Goal: Obtain resource: Download file/media

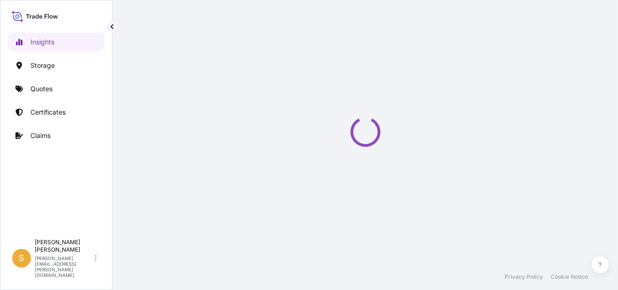
select select "2025"
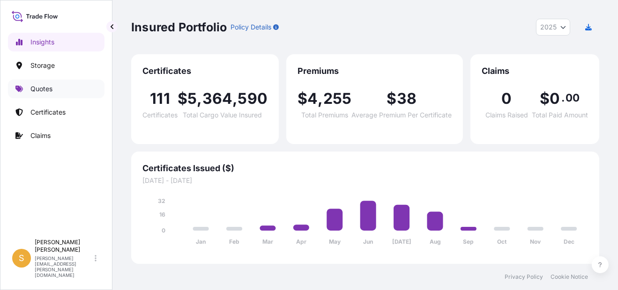
click at [68, 94] on link "Quotes" at bounding box center [56, 89] width 96 height 19
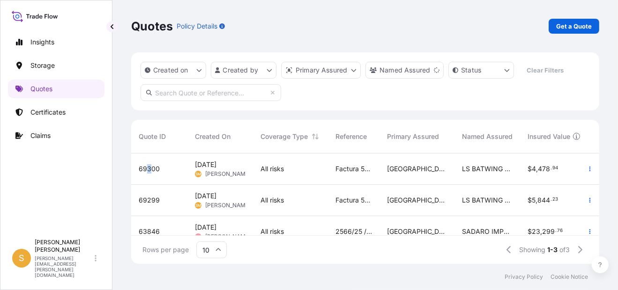
click at [148, 166] on span "69300" at bounding box center [149, 168] width 21 height 9
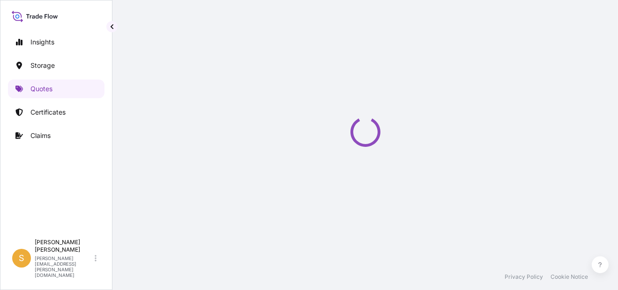
select select "Water"
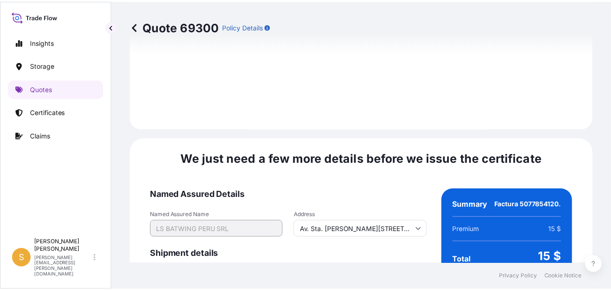
scroll to position [1502, 0]
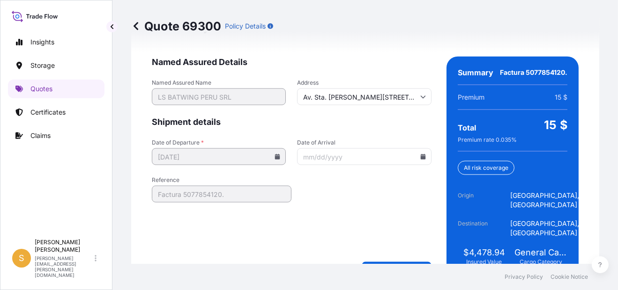
click at [376, 9] on div "Quote 69300 Policy Details" at bounding box center [365, 26] width 468 height 52
click at [421, 148] on input "Date of Arrival" at bounding box center [364, 156] width 134 height 17
click at [420, 154] on icon at bounding box center [422, 157] width 5 height 6
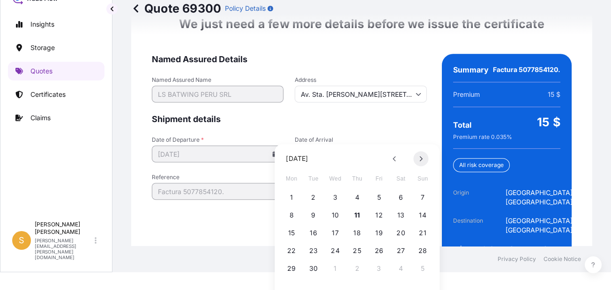
scroll to position [35, 0]
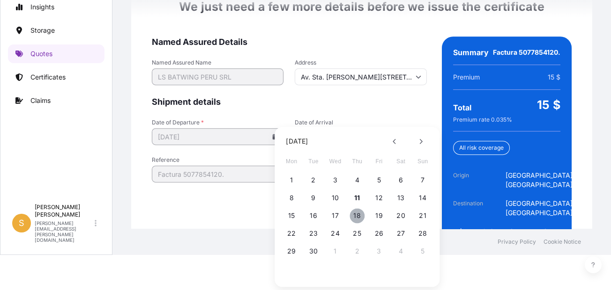
click at [362, 215] on button "18" at bounding box center [356, 215] width 15 height 15
type input "[DATE]"
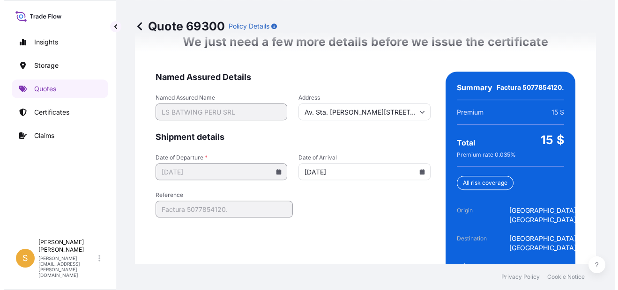
scroll to position [0, 0]
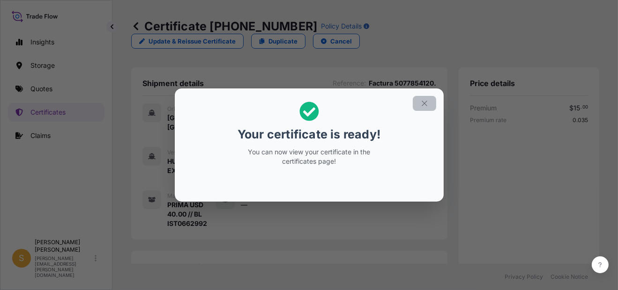
click at [423, 98] on button "button" at bounding box center [424, 103] width 23 height 15
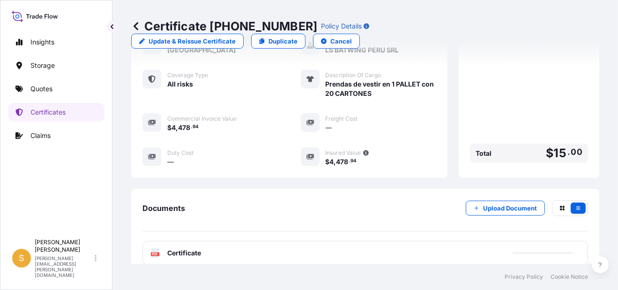
scroll to position [312, 0]
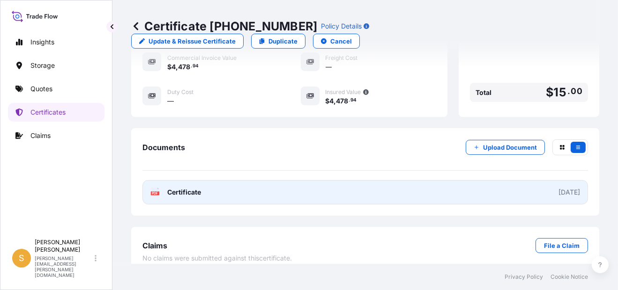
click at [306, 188] on link "PDF Certificate 2025-09-11" at bounding box center [364, 192] width 445 height 24
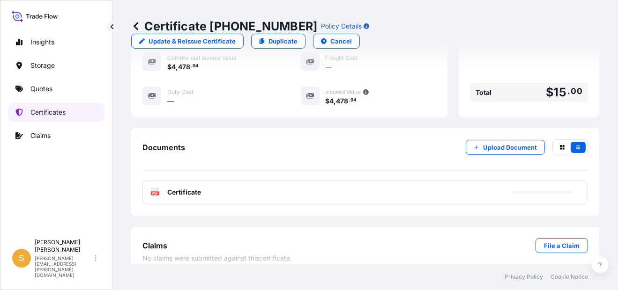
click at [60, 106] on link "Certificates" at bounding box center [56, 112] width 96 height 19
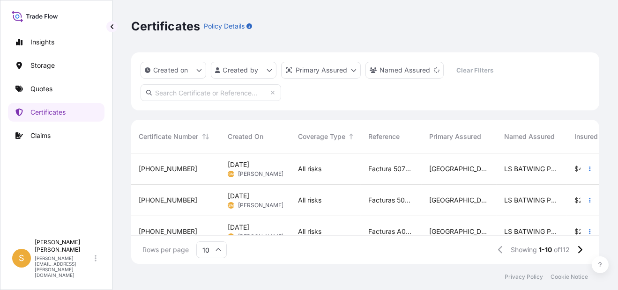
click at [155, 170] on span "31635-120-1" at bounding box center [168, 168] width 59 height 9
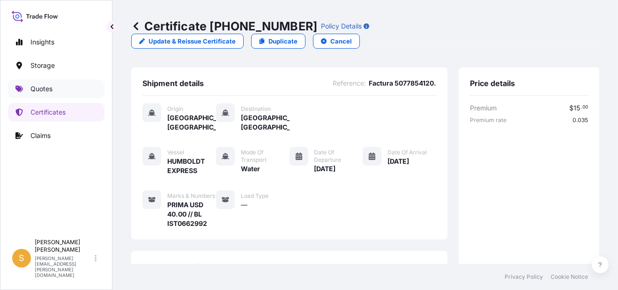
click at [67, 91] on link "Quotes" at bounding box center [56, 89] width 96 height 19
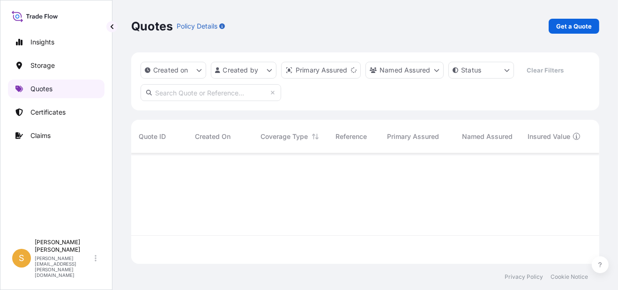
scroll to position [109, 460]
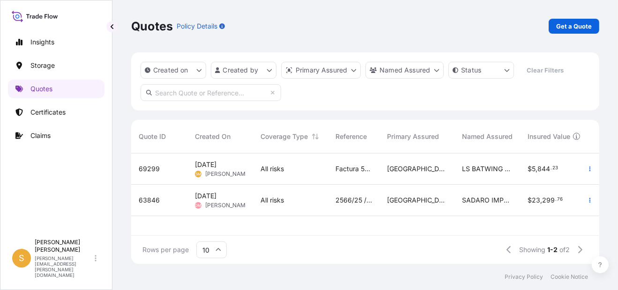
click at [152, 168] on span "69299" at bounding box center [149, 168] width 21 height 9
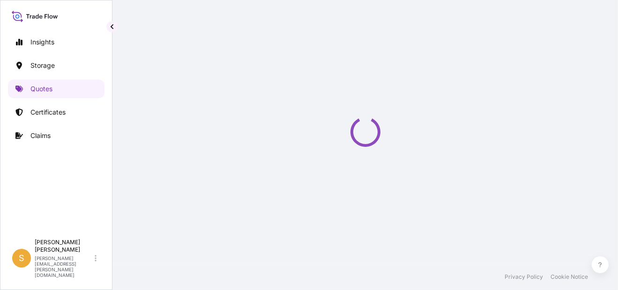
select select "Water"
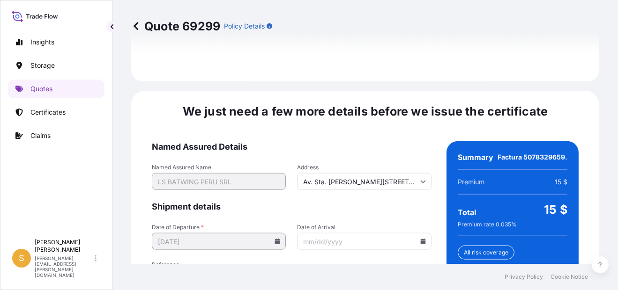
scroll to position [1464, 0]
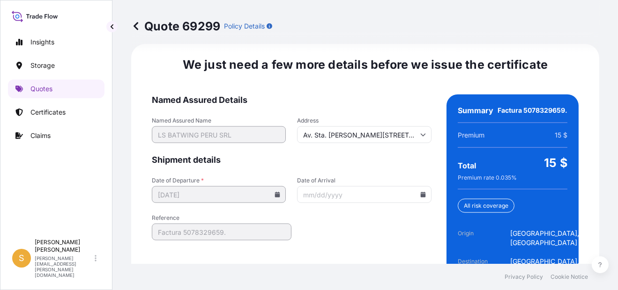
click at [421, 188] on input "Date of Arrival" at bounding box center [364, 194] width 134 height 17
click at [420, 192] on icon at bounding box center [422, 195] width 5 height 6
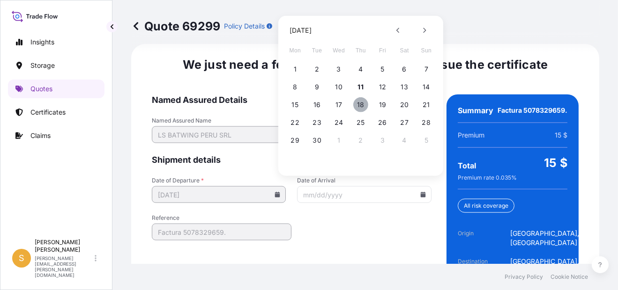
click at [361, 99] on button "18" at bounding box center [360, 104] width 15 height 15
type input "09/18/2025"
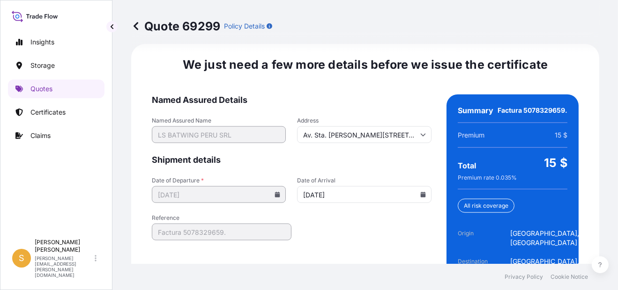
click at [401, 230] on form "Named Assured Details Named Assured Name LS BATWING PERU SRL Address Av. Sta. C…" at bounding box center [292, 205] width 280 height 221
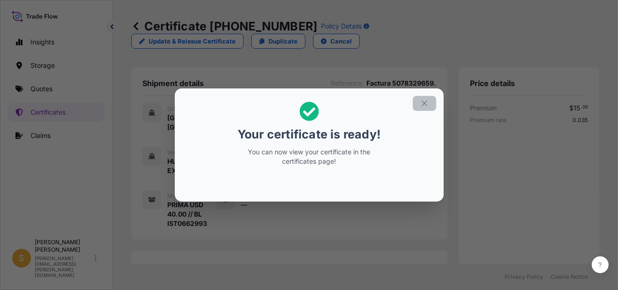
click at [426, 104] on icon "button" at bounding box center [424, 103] width 8 height 8
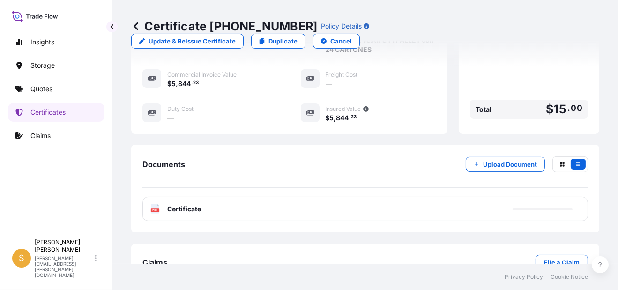
scroll to position [312, 0]
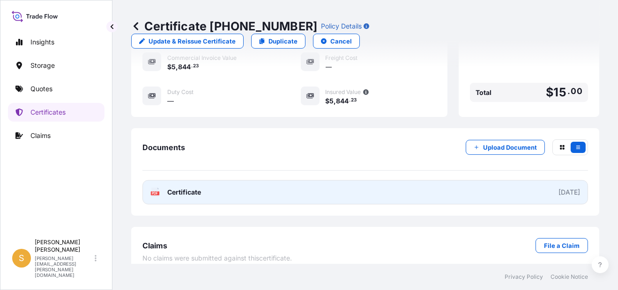
click at [330, 185] on link "PDF Certificate 2025-09-11" at bounding box center [364, 192] width 445 height 24
